Goal: Task Accomplishment & Management: Manage account settings

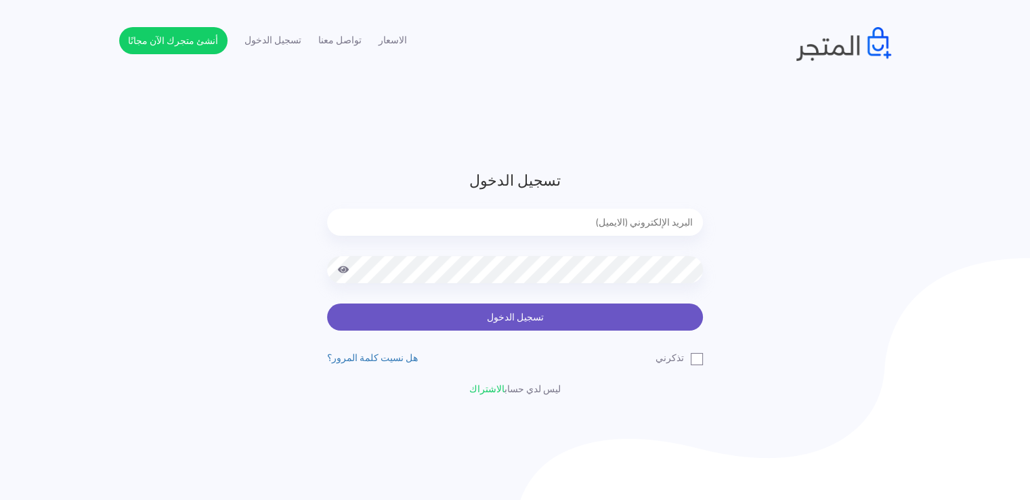
type input "[EMAIL_ADDRESS][DOMAIN_NAME]"
click at [559, 322] on button "تسجيل الدخول" at bounding box center [515, 316] width 376 height 27
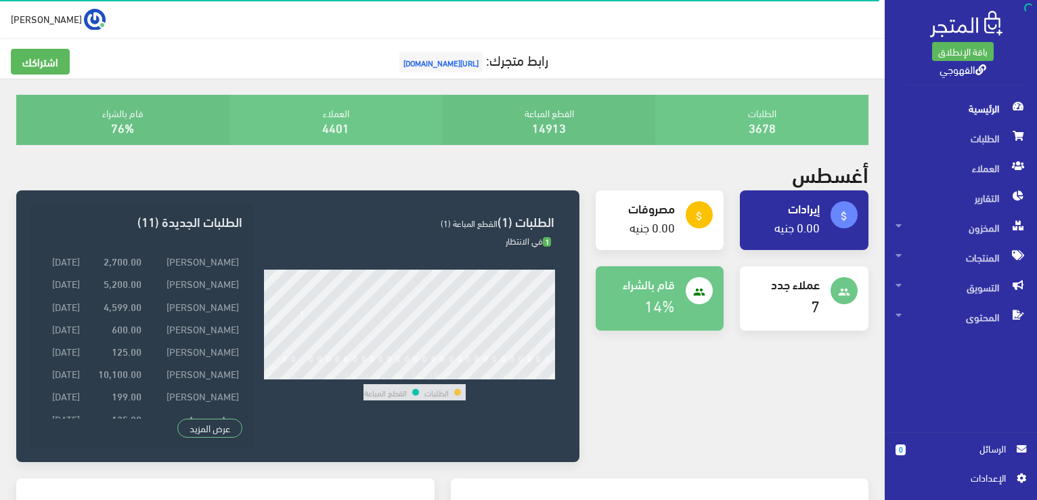
click at [796, 212] on h4 "إيرادات" at bounding box center [785, 208] width 69 height 14
click at [765, 121] on link "3678" at bounding box center [762, 127] width 27 height 22
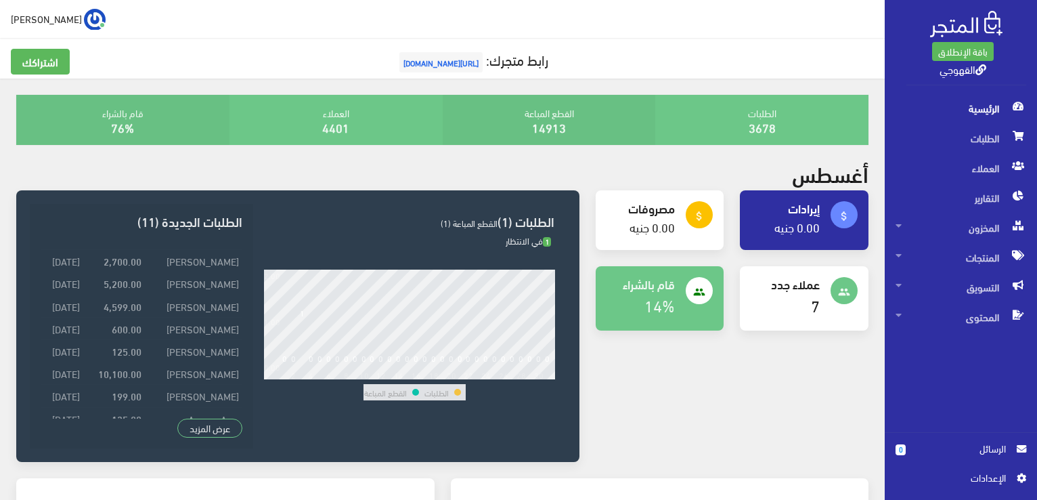
click at [955, 87] on div "باقة الإنطلاق القهوجي" at bounding box center [961, 46] width 152 height 93
click at [219, 431] on link "عرض المزيد" at bounding box center [209, 427] width 65 height 19
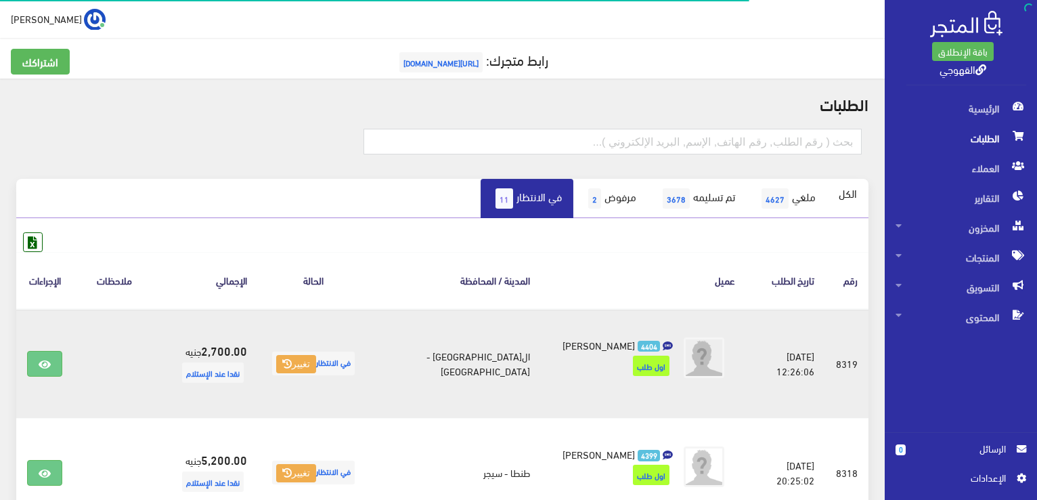
click at [444, 395] on td "القاهرة - عين شمس" at bounding box center [455, 364] width 172 height 110
click at [43, 364] on icon at bounding box center [45, 364] width 12 height 11
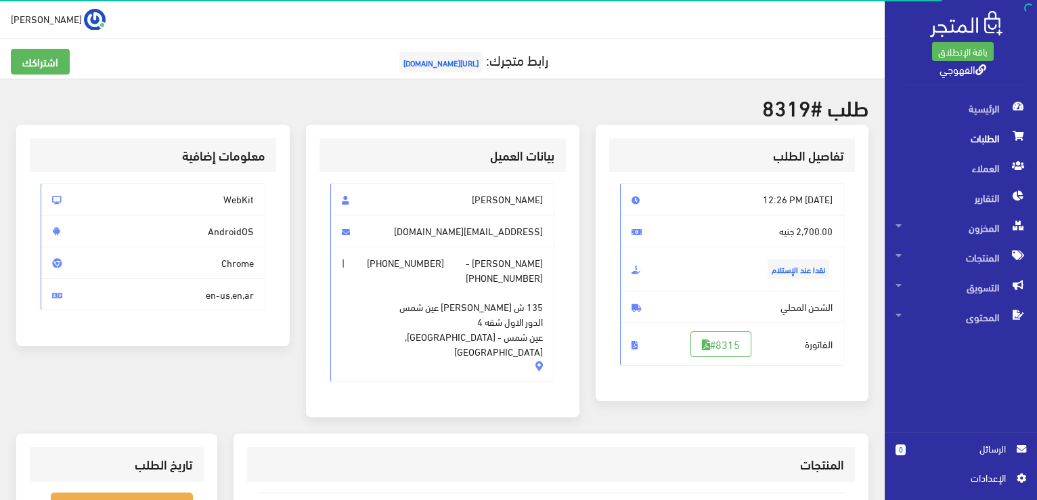
click at [450, 388] on div "بيانات العميل احمد اشرف onstarfortradingandsupplies@gmail.com احمد اشرف - +2010…" at bounding box center [443, 279] width 290 height 309
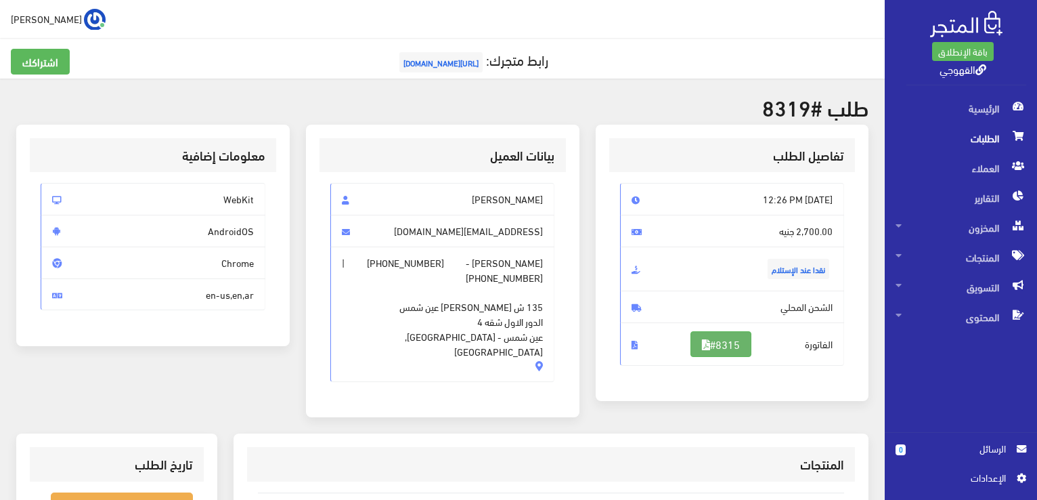
click at [726, 344] on link "#8315" at bounding box center [721, 344] width 61 height 26
click at [991, 217] on span "المخزون" at bounding box center [961, 228] width 131 height 30
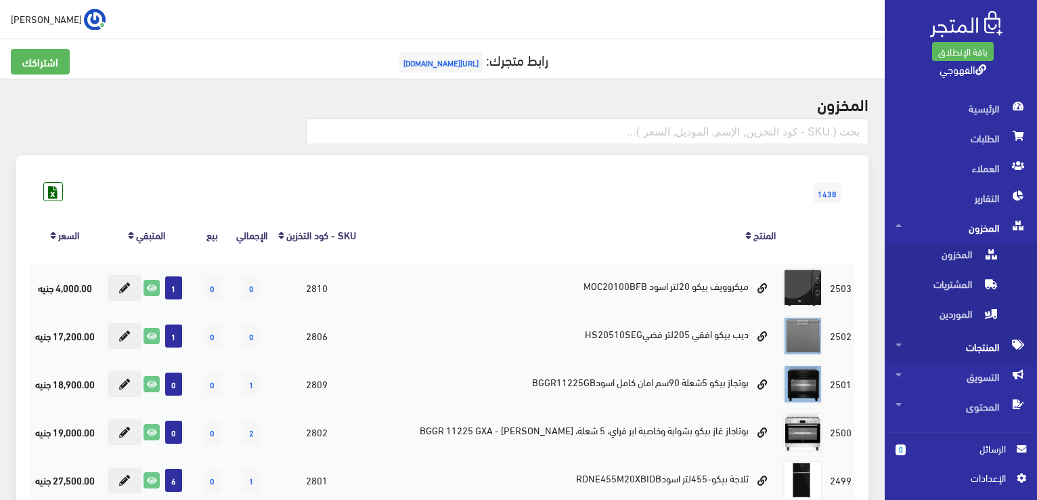
click at [997, 345] on span "المنتجات" at bounding box center [961, 347] width 131 height 30
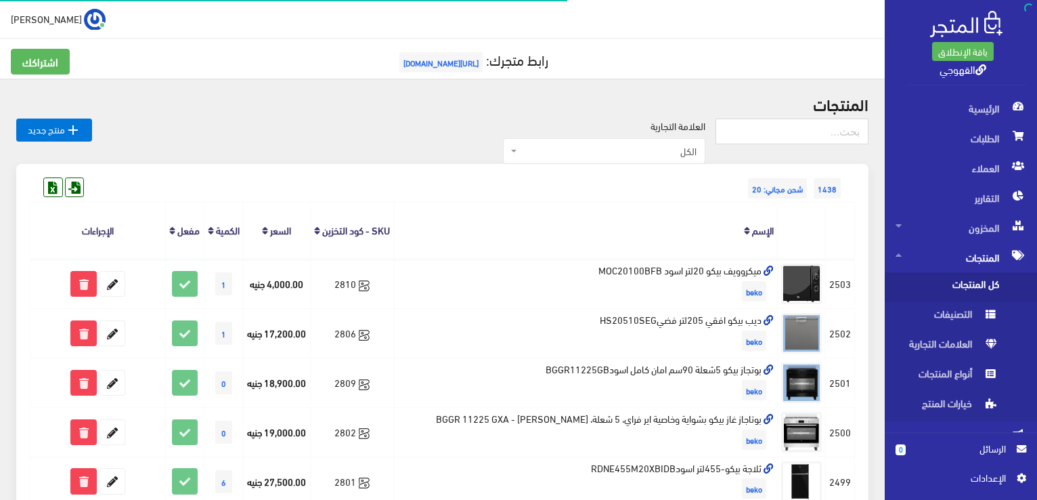
click at [980, 280] on span "كل المنتجات" at bounding box center [947, 287] width 103 height 30
click at [961, 290] on span "كل المنتجات" at bounding box center [947, 287] width 103 height 30
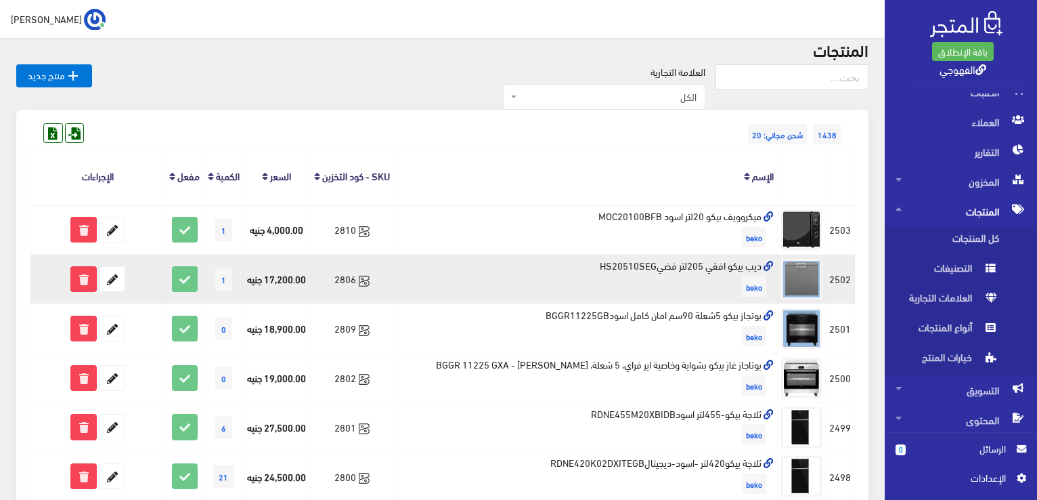
scroll to position [47, 0]
click at [363, 336] on icon at bounding box center [364, 330] width 11 height 11
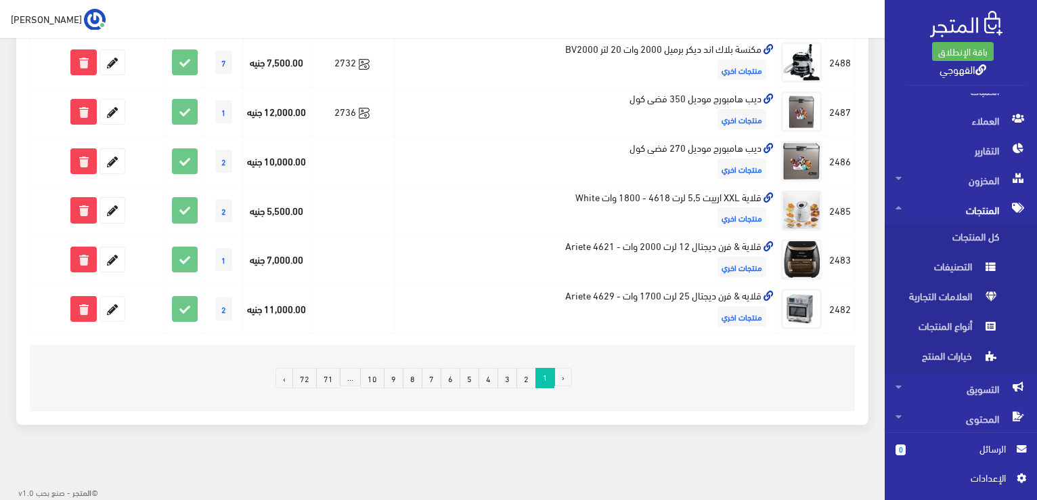
scroll to position [938, 0]
click at [311, 381] on link "72" at bounding box center [304, 377] width 24 height 20
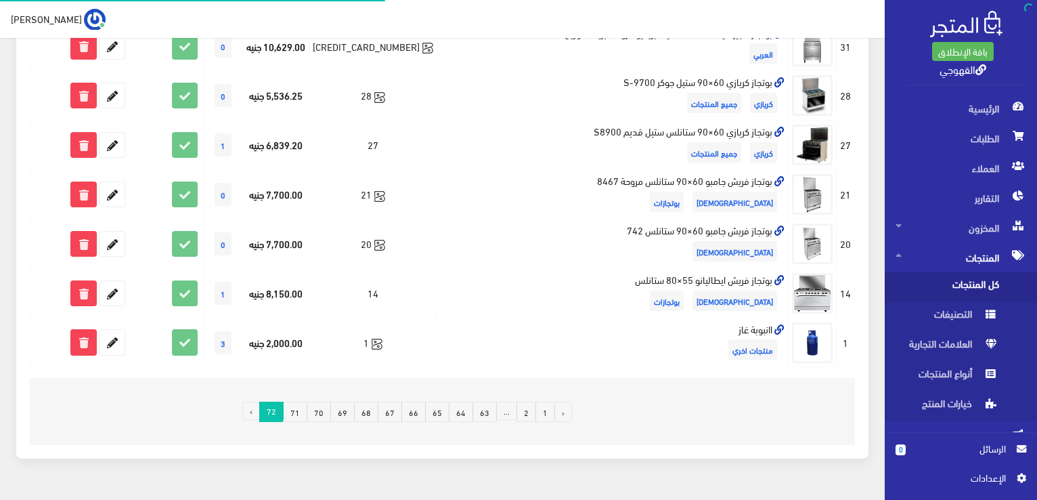
scroll to position [810, 0]
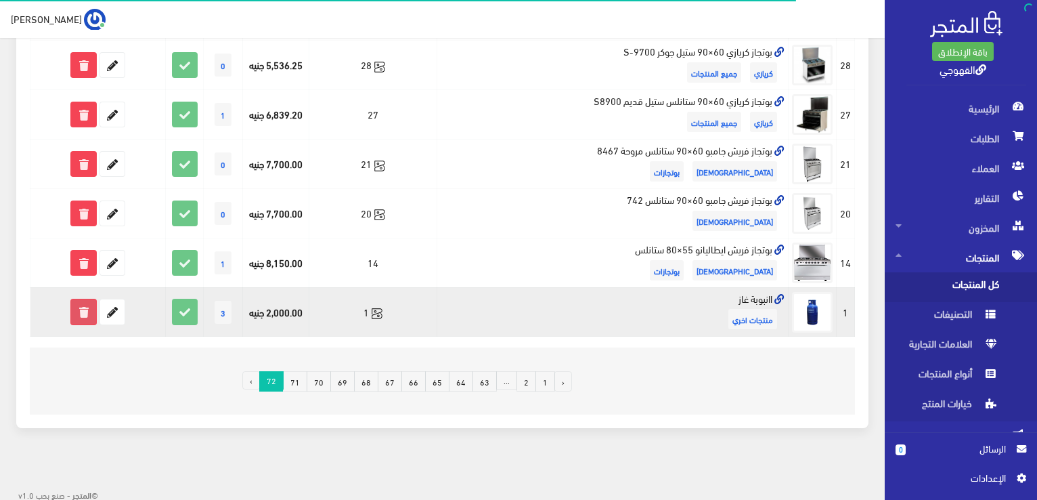
click at [89, 314] on icon at bounding box center [83, 311] width 24 height 24
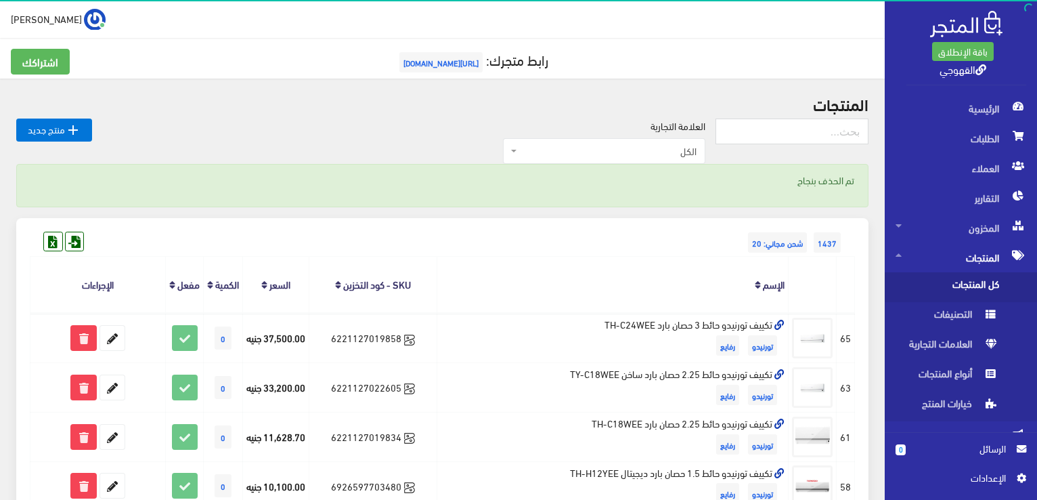
click at [669, 234] on div "1437 شحن مجاني: 20" at bounding box center [442, 229] width 825 height 22
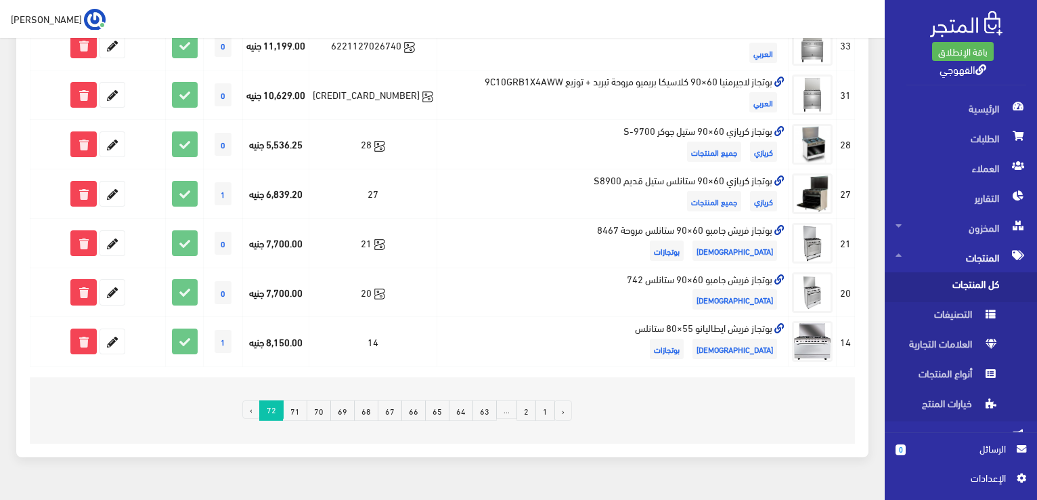
scroll to position [815, 0]
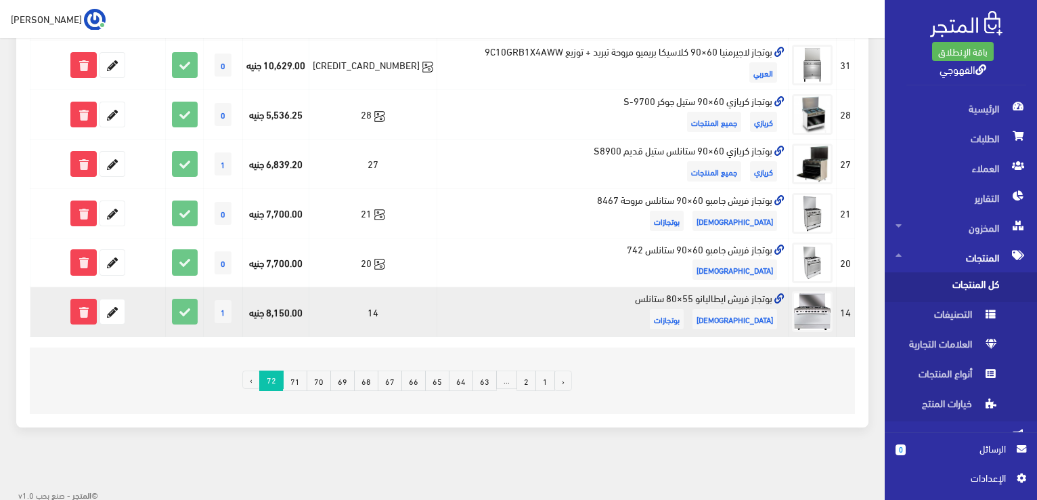
click at [732, 301] on td "بوتجاز فريش ايطاليانو 55×80 ستانلس فريش بوتجازات" at bounding box center [612, 311] width 351 height 49
copy td "بوتجاز فريش ايطاليانو 55×80 ستانلس"
click at [110, 301] on icon at bounding box center [112, 311] width 24 height 24
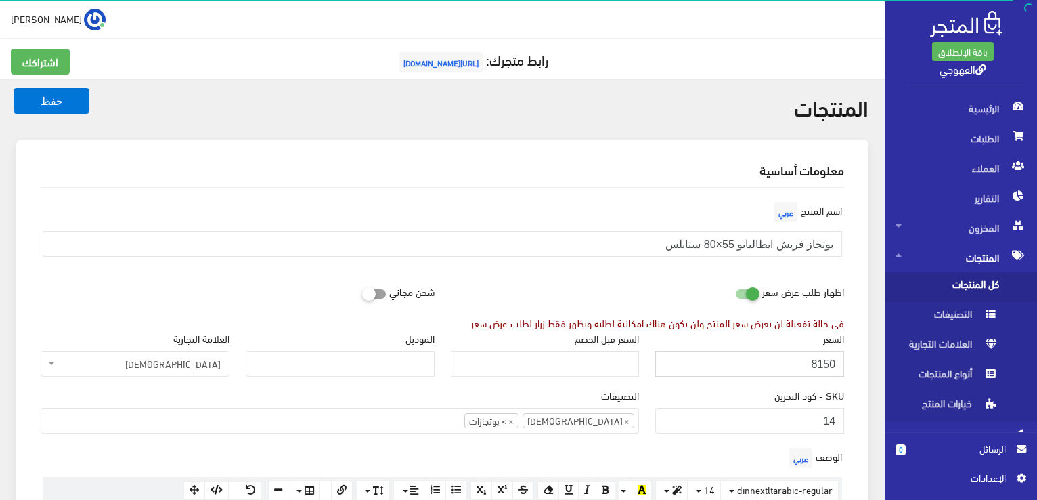
click at [785, 371] on input "8150" at bounding box center [749, 364] width 189 height 26
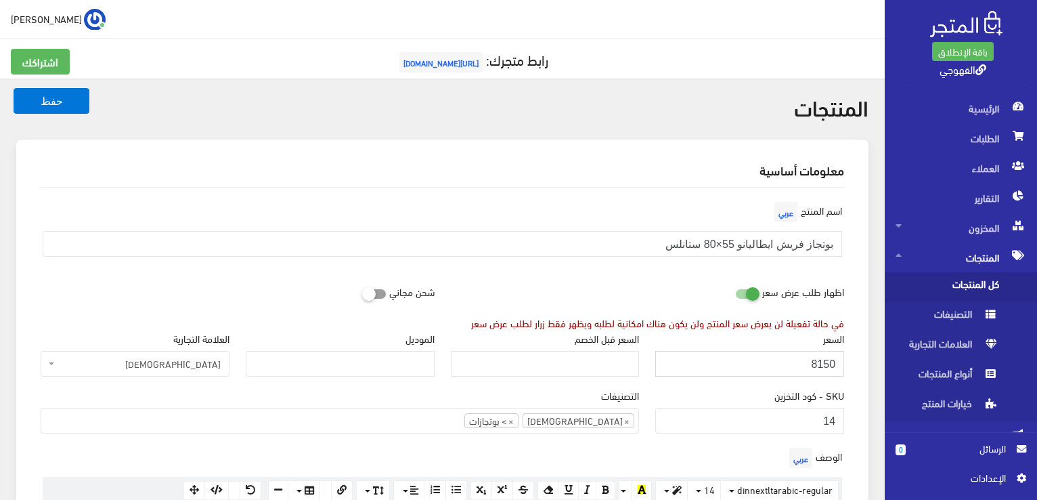
click at [785, 371] on input "8150" at bounding box center [749, 364] width 189 height 26
type input "11000"
click at [14, 88] on button "حفظ" at bounding box center [52, 101] width 76 height 26
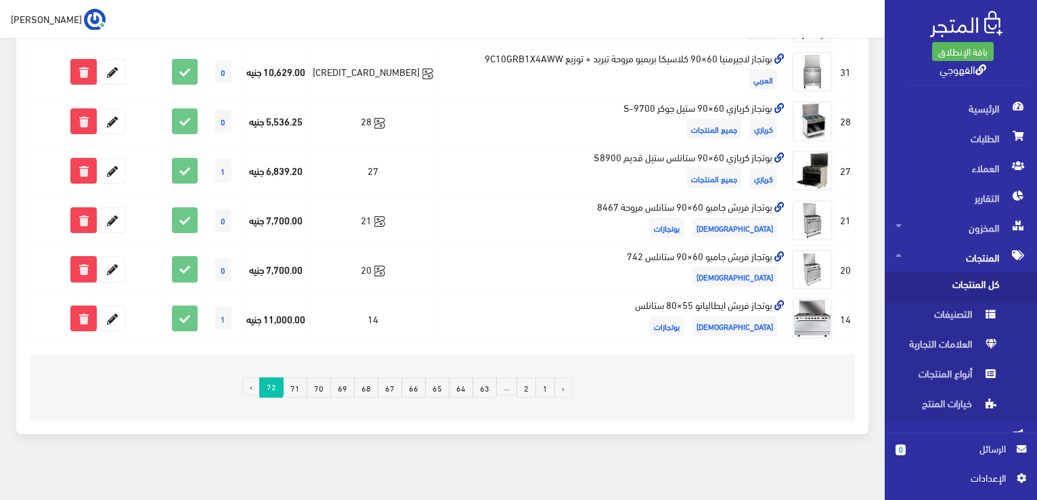
scroll to position [815, 0]
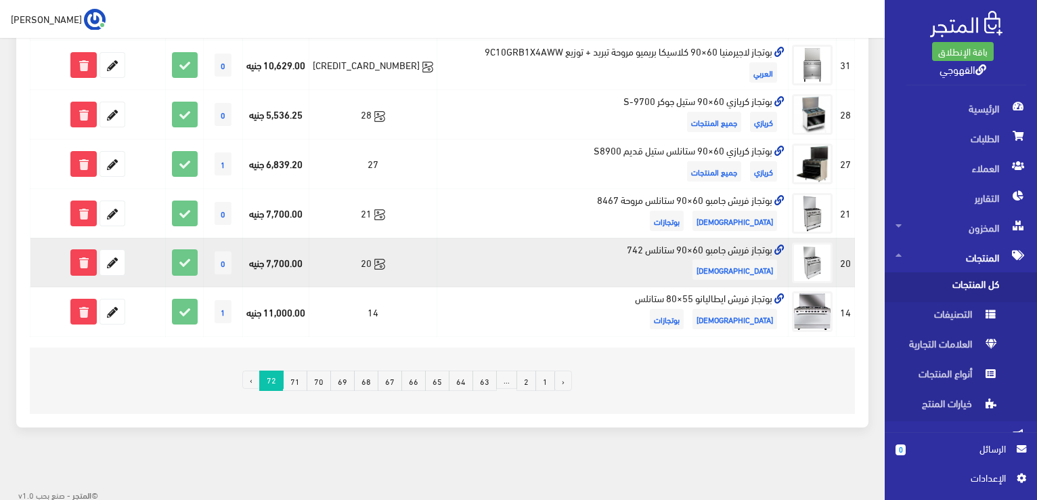
click at [661, 244] on td "بوتجاز فريش جامبو 60×90 ستانلس 742 [DEMOGRAPHIC_DATA]" at bounding box center [612, 262] width 351 height 49
copy td "بوتجاز فريش جامبو 60×90 ستانلس 742"
